Goal: Task Accomplishment & Management: Manage account settings

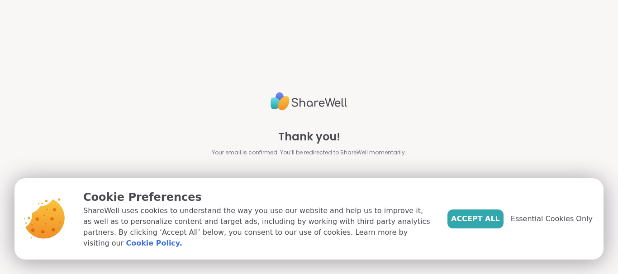
click at [545, 222] on span "Essential Cookies Only" at bounding box center [551, 219] width 82 height 11
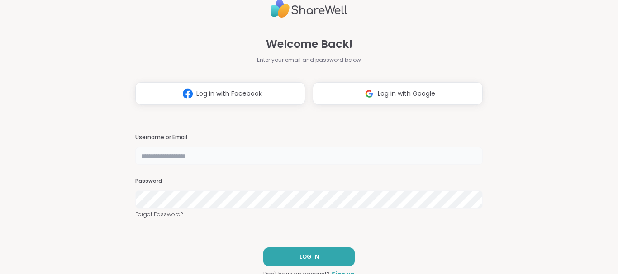
click at [314, 152] on input "text" at bounding box center [308, 156] width 347 height 18
click at [314, 153] on input "text" at bounding box center [308, 156] width 347 height 18
click at [321, 153] on input "text" at bounding box center [308, 156] width 347 height 18
click at [221, 152] on input "text" at bounding box center [308, 156] width 347 height 18
type input "**********"
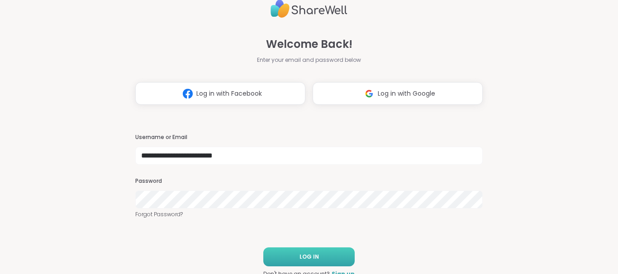
click at [288, 250] on button "LOG IN" at bounding box center [308, 257] width 91 height 19
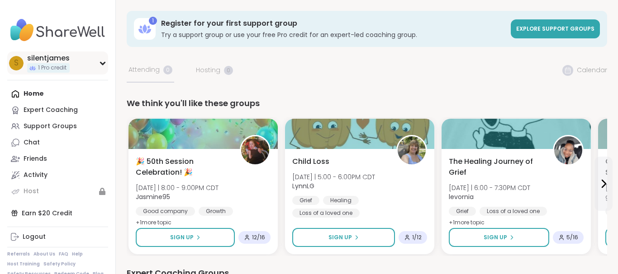
click at [104, 62] on icon at bounding box center [102, 63] width 7 height 5
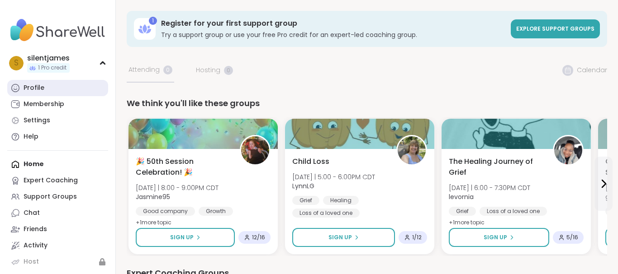
click at [84, 85] on link "Profile" at bounding box center [57, 88] width 101 height 16
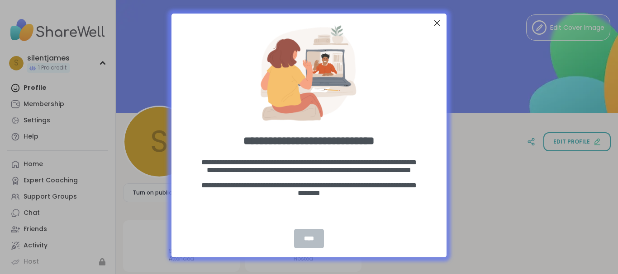
click at [310, 242] on div "****" at bounding box center [309, 238] width 30 height 19
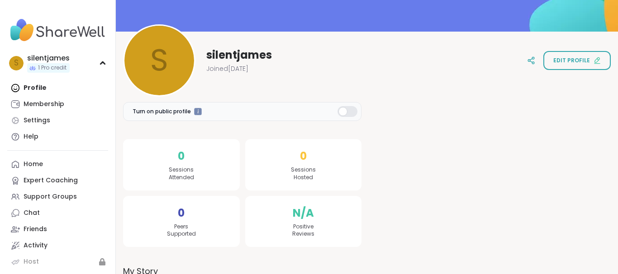
scroll to position [84, 0]
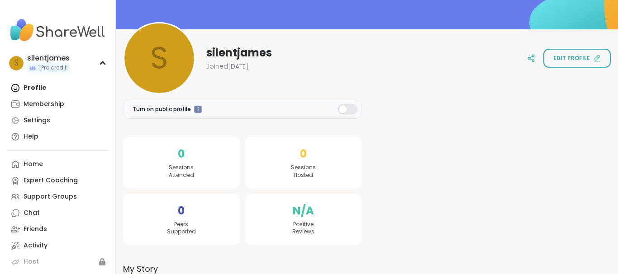
click at [347, 111] on div at bounding box center [347, 109] width 20 height 11
click at [352, 111] on div at bounding box center [347, 109] width 20 height 11
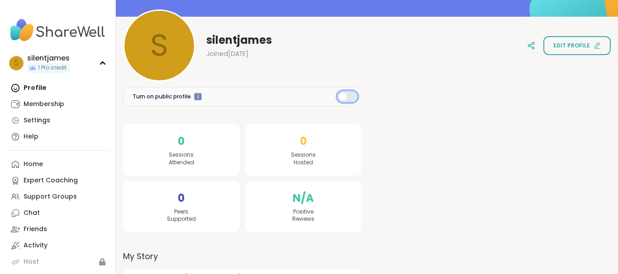
scroll to position [93, 0]
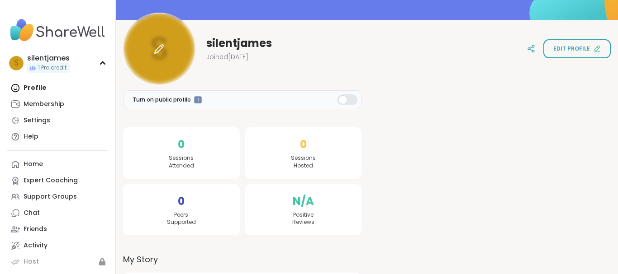
click at [176, 61] on div at bounding box center [159, 49] width 72 height 72
click at [156, 43] on div at bounding box center [159, 49] width 72 height 72
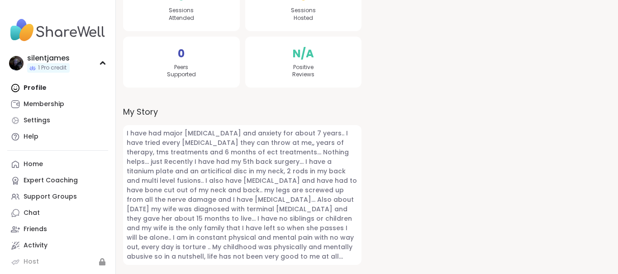
scroll to position [0, 0]
